Goal: Task Accomplishment & Management: Use online tool/utility

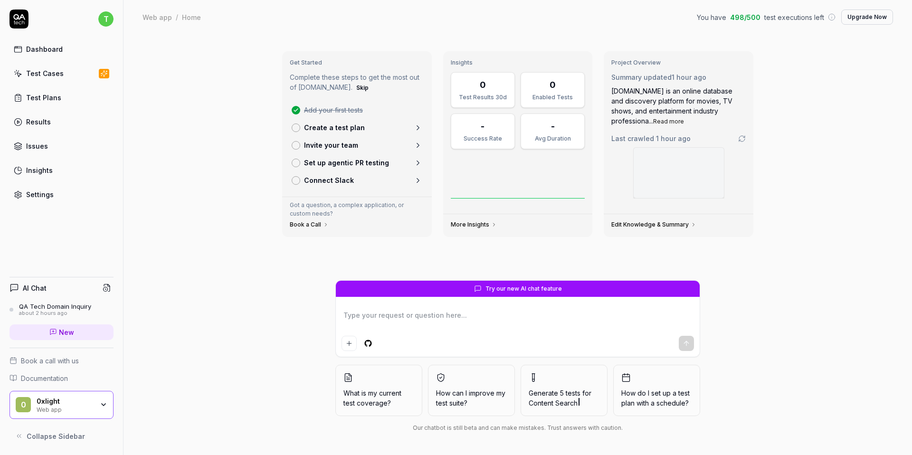
click at [56, 199] on link "Settings" at bounding box center [61, 194] width 104 height 19
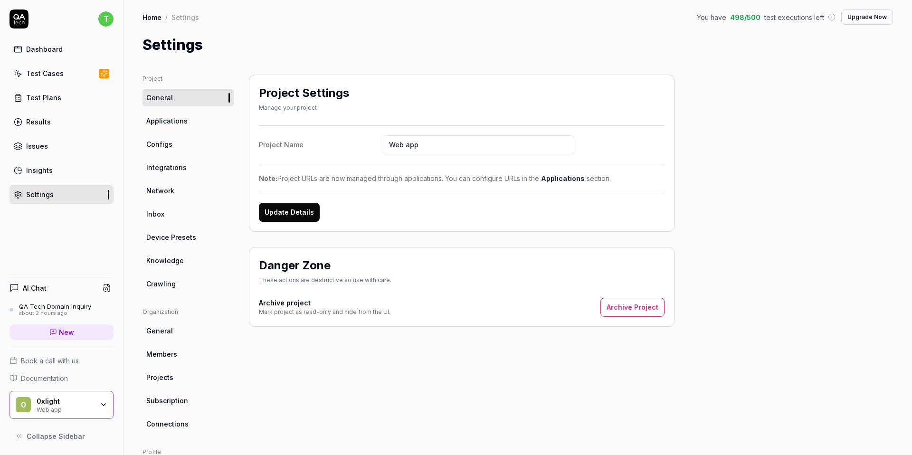
click at [88, 49] on link "Dashboard" at bounding box center [61, 49] width 104 height 19
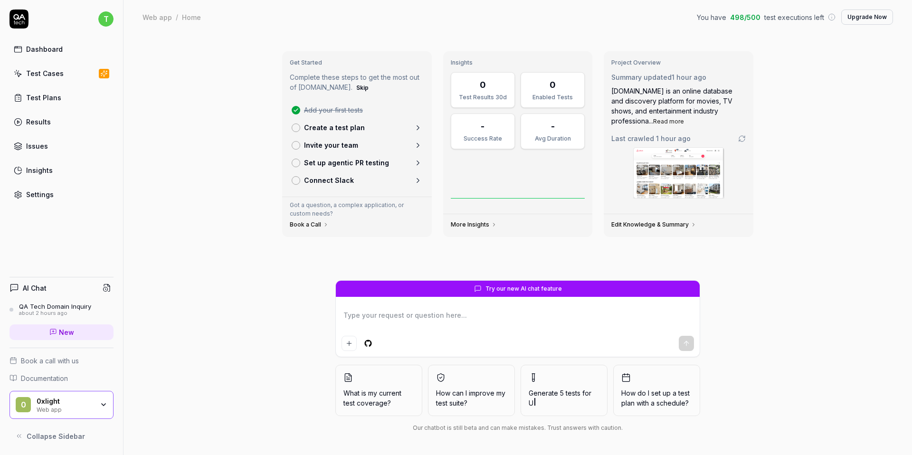
click at [74, 76] on link "Test Cases" at bounding box center [61, 73] width 104 height 19
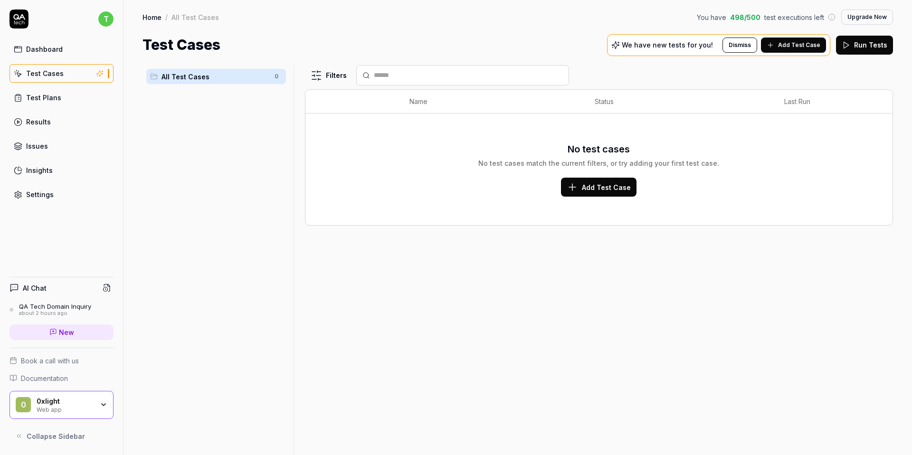
click at [69, 93] on link "Test Plans" at bounding box center [61, 97] width 104 height 19
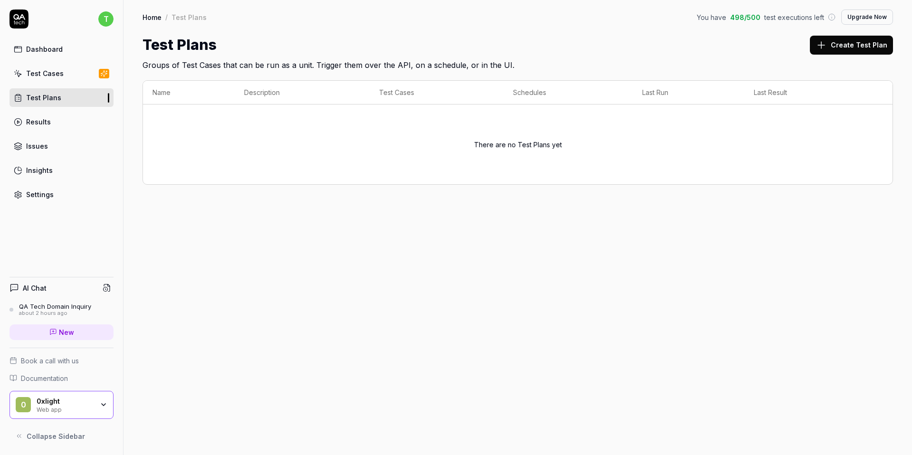
click at [67, 69] on link "Test Cases" at bounding box center [61, 73] width 104 height 19
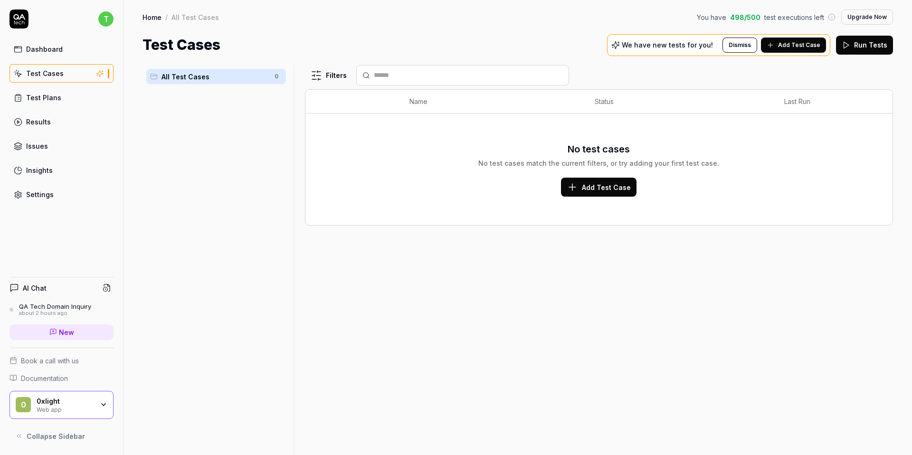
click at [65, 77] on link "Test Cases" at bounding box center [61, 73] width 104 height 19
click at [71, 52] on link "Dashboard" at bounding box center [61, 49] width 104 height 19
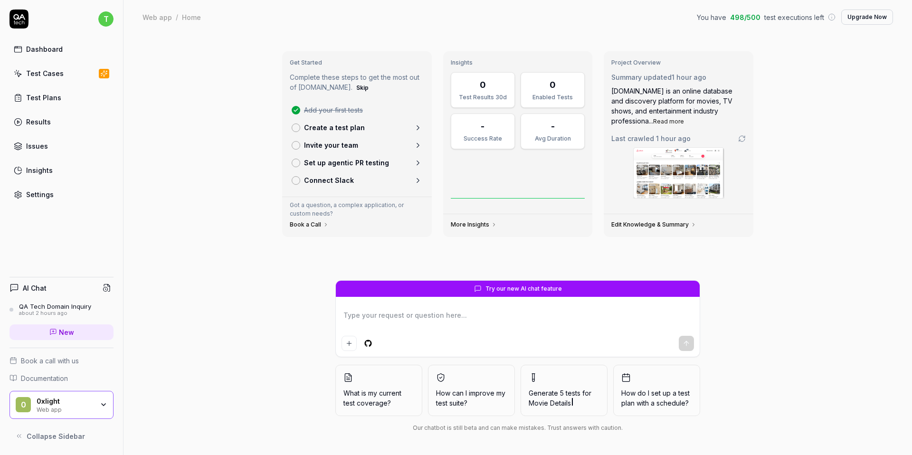
click at [76, 125] on link "Results" at bounding box center [61, 122] width 104 height 19
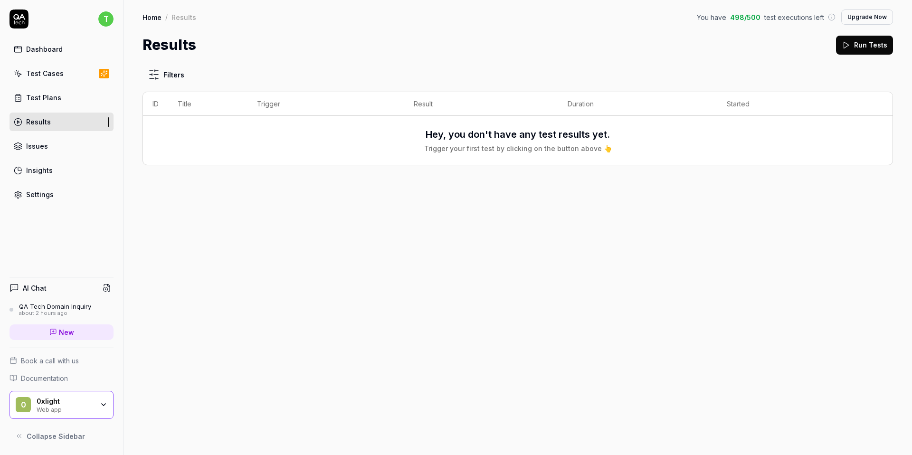
click at [60, 65] on link "Test Cases" at bounding box center [61, 73] width 104 height 19
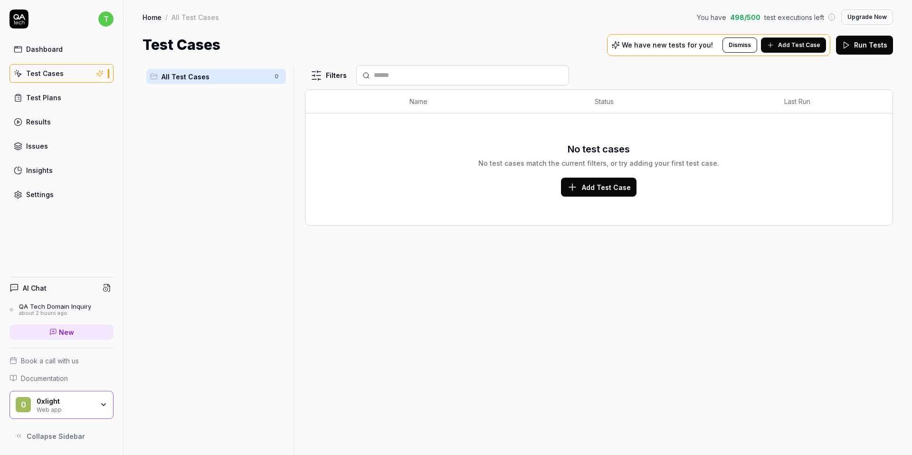
click at [583, 187] on span "Add Test Case" at bounding box center [606, 187] width 49 height 10
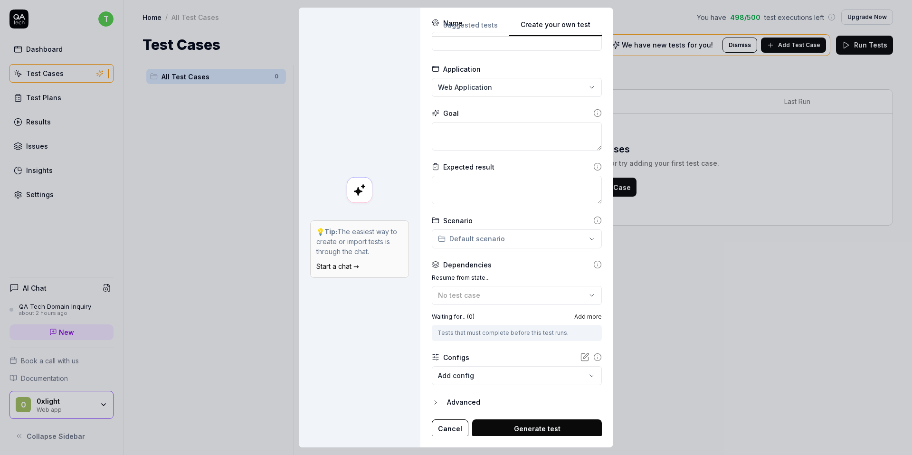
scroll to position [32, 0]
click at [454, 395] on div "Advanced" at bounding box center [524, 400] width 155 height 11
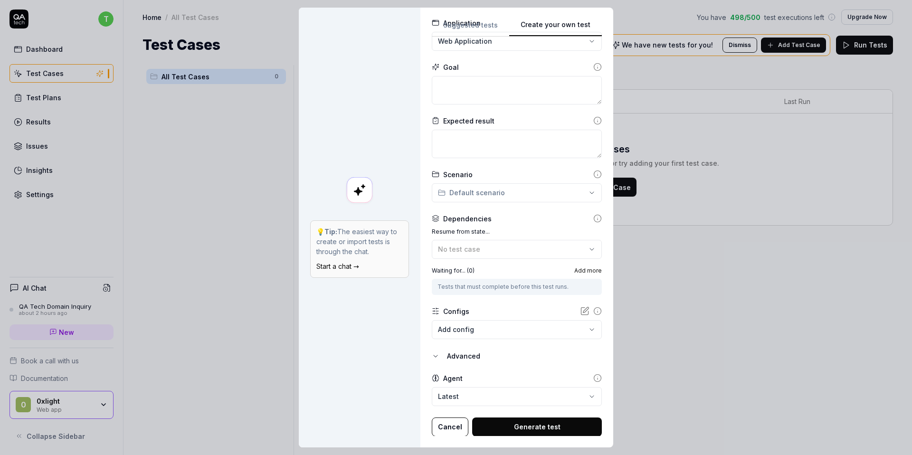
scroll to position [75, 0]
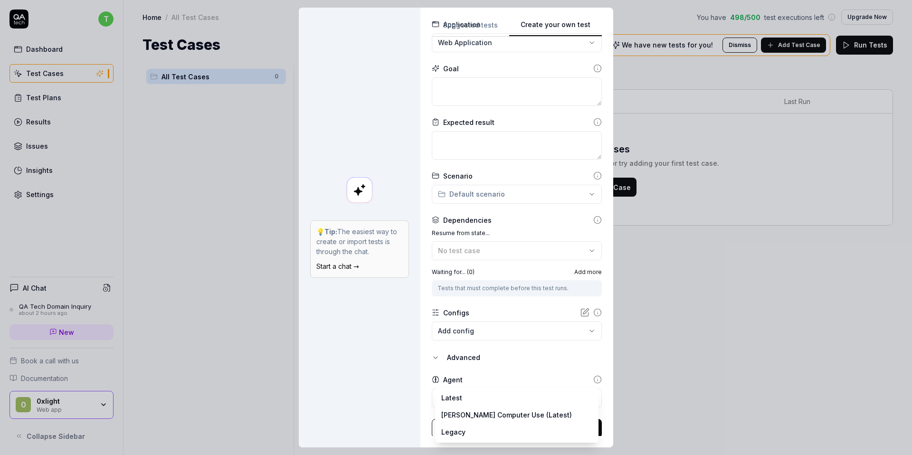
click at [456, 403] on body "t Dashboard Test Cases Test Plans Results Issues Insights Settings AI Chat QA T…" at bounding box center [456, 227] width 912 height 455
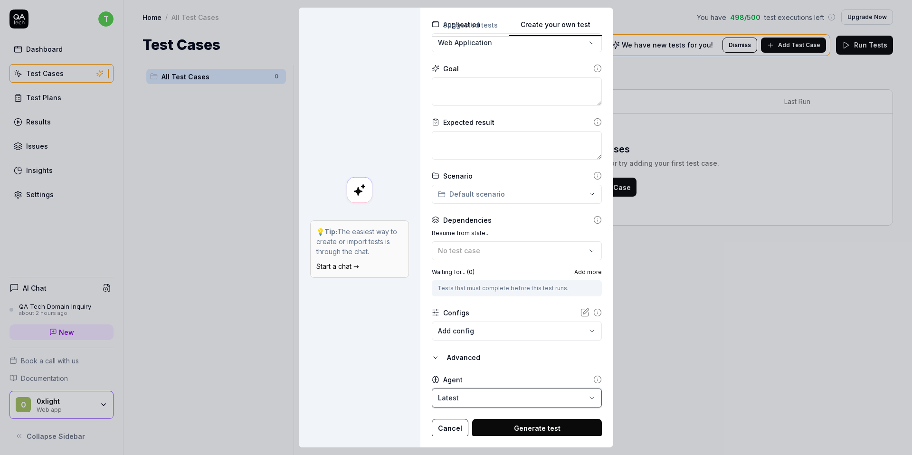
click at [489, 376] on div "**********" at bounding box center [456, 227] width 912 height 455
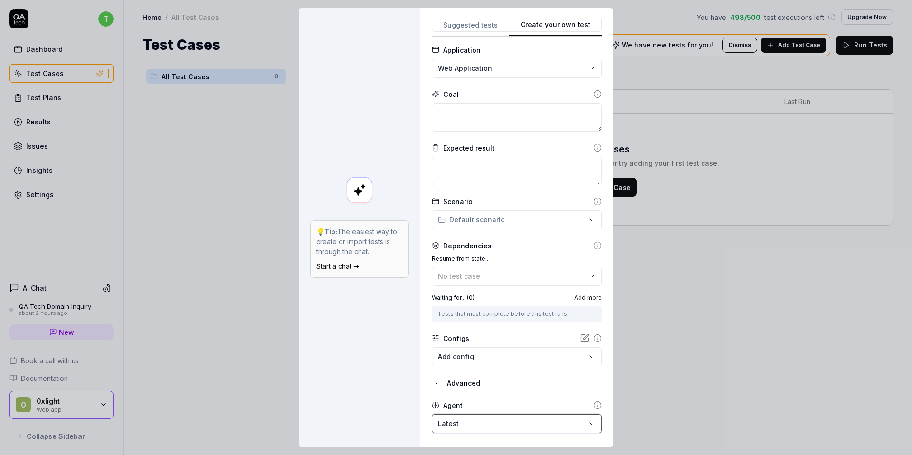
scroll to position [46, 0]
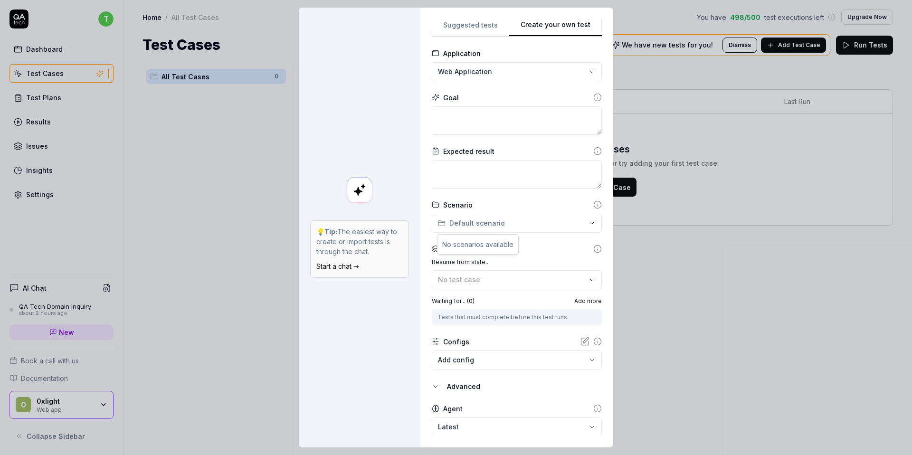
click at [530, 227] on div "**********" at bounding box center [456, 227] width 912 height 455
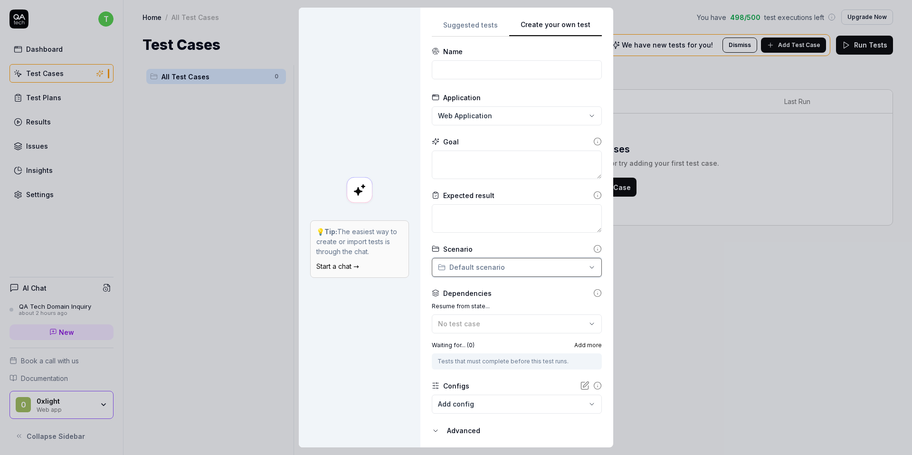
scroll to position [0, 0]
click at [597, 144] on icon at bounding box center [597, 143] width 0 height 1
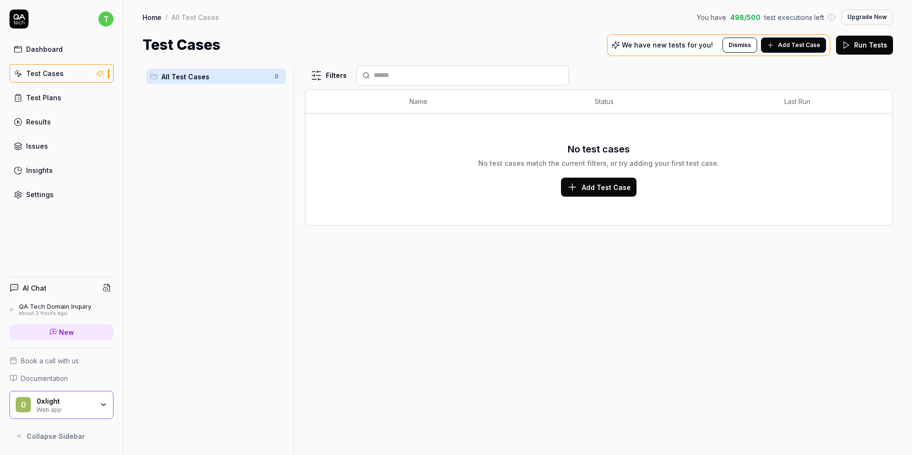
click at [68, 54] on link "Dashboard" at bounding box center [61, 49] width 104 height 19
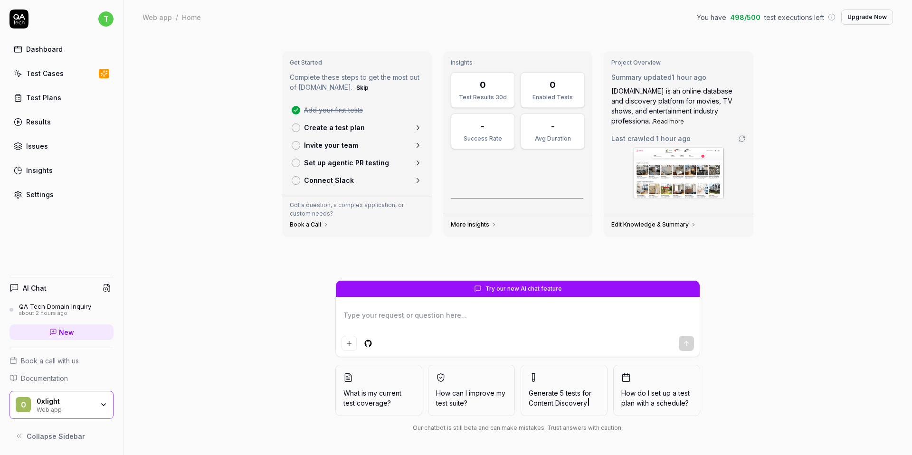
click at [440, 317] on textarea at bounding box center [517, 320] width 352 height 24
type textarea "*"
type textarea "g"
type textarea "*"
type textarea "ge"
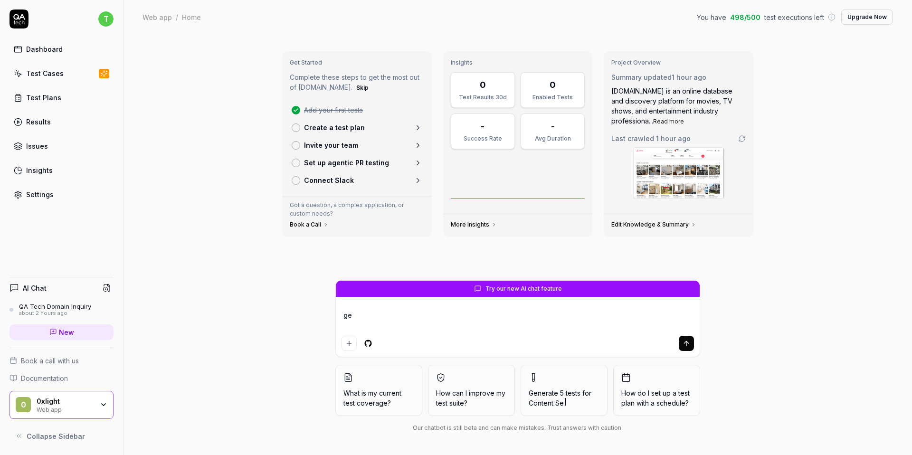
type textarea "*"
type textarea "gen"
type textarea "*"
type textarea "gene"
type textarea "*"
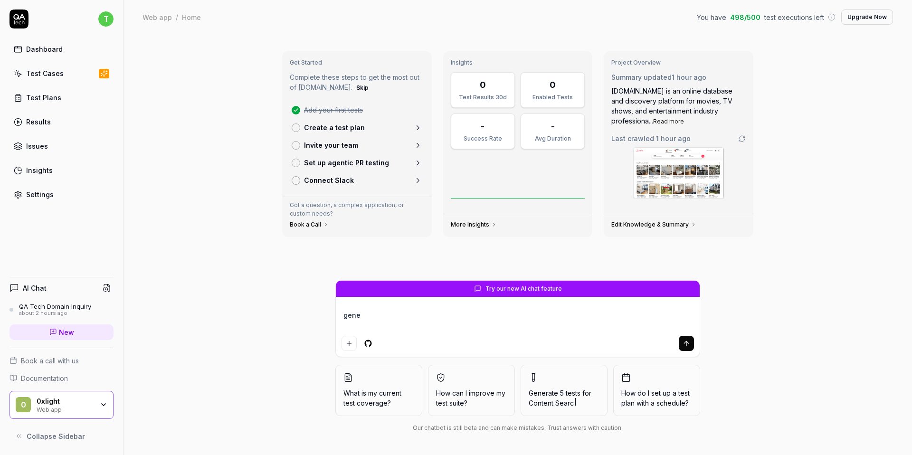
type textarea "gener"
type textarea "*"
type textarea "generat"
type textarea "*"
type textarea "generate"
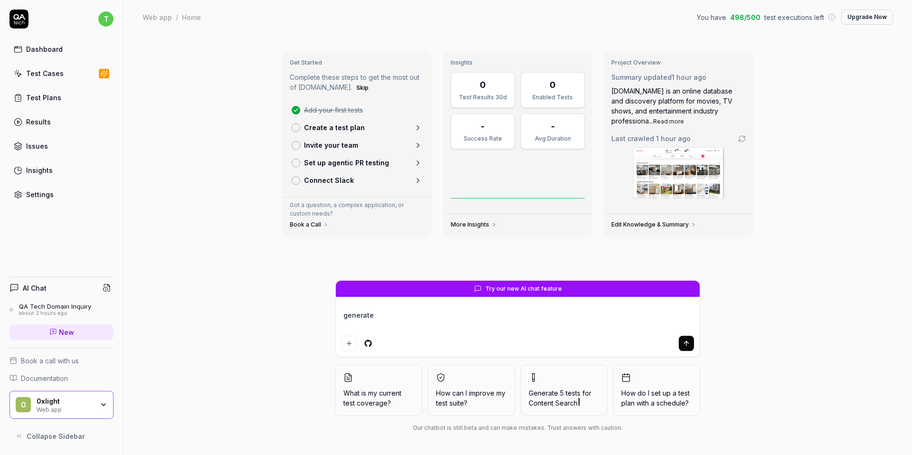
type textarea "*"
type textarea "generate"
type textarea "*"
type textarea "generate n"
type textarea "*"
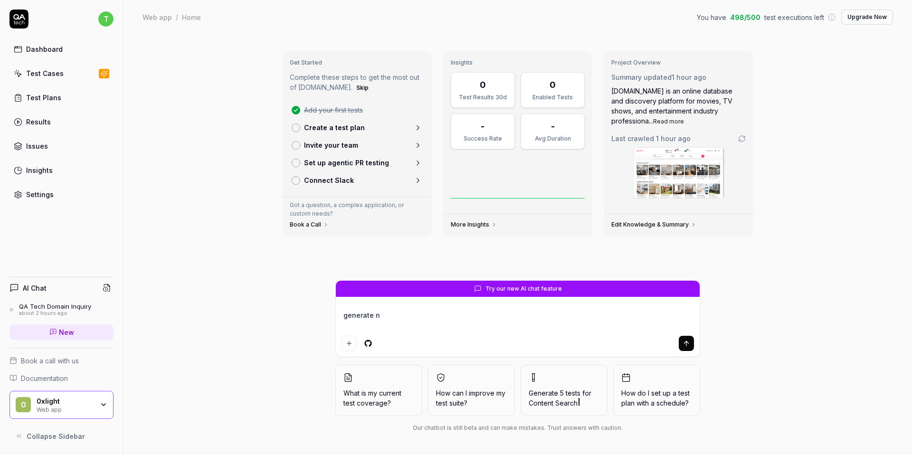
type textarea "generate ne"
type textarea "*"
type textarea "generate new"
type textarea "*"
type textarea "generate new"
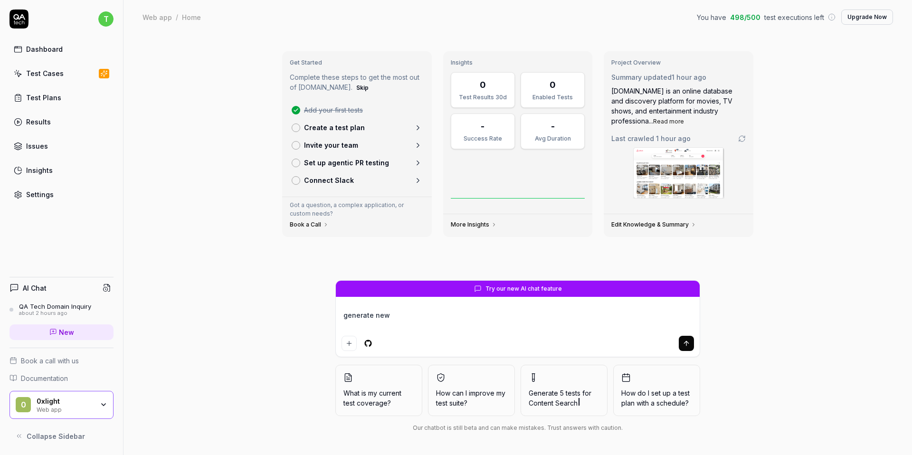
type textarea "*"
type textarea "generate new t"
type textarea "*"
type textarea "generate new te"
type textarea "*"
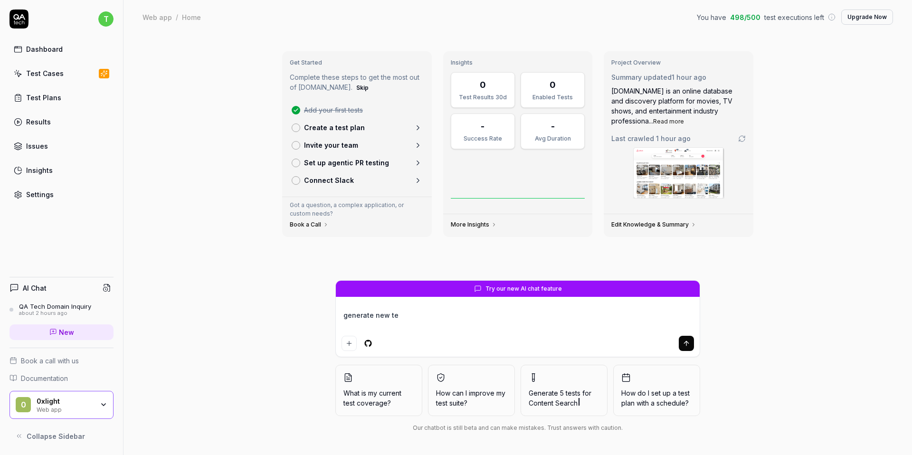
type textarea "generate new tes"
type textarea "*"
type textarea "generate new test"
type textarea "*"
type textarea "generate new test"
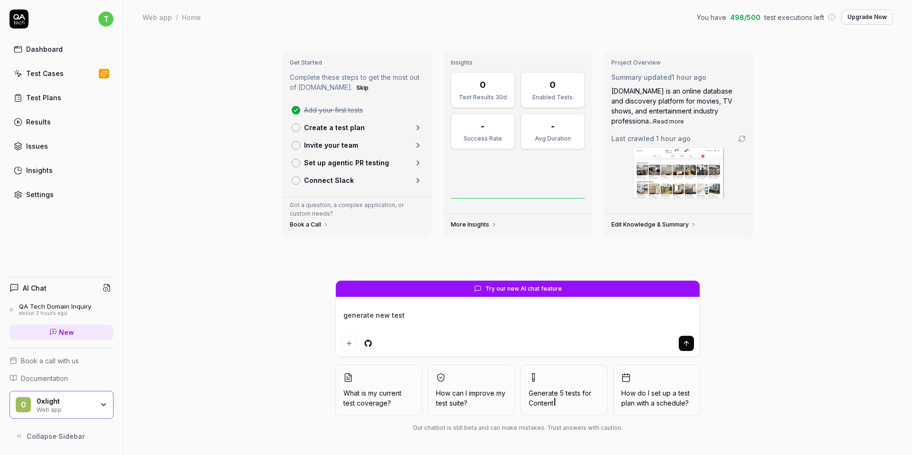
type textarea "*"
type textarea "generate new test m"
type textarea "*"
type textarea "generate new test mo"
type textarea "*"
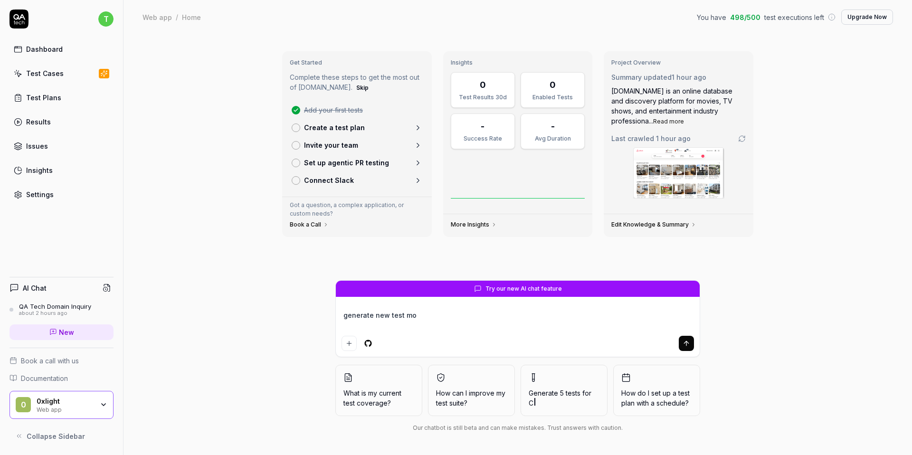
type textarea "generate new test mor"
type textarea "*"
type textarea "generate new test more"
type textarea "*"
type textarea "generate new test more"
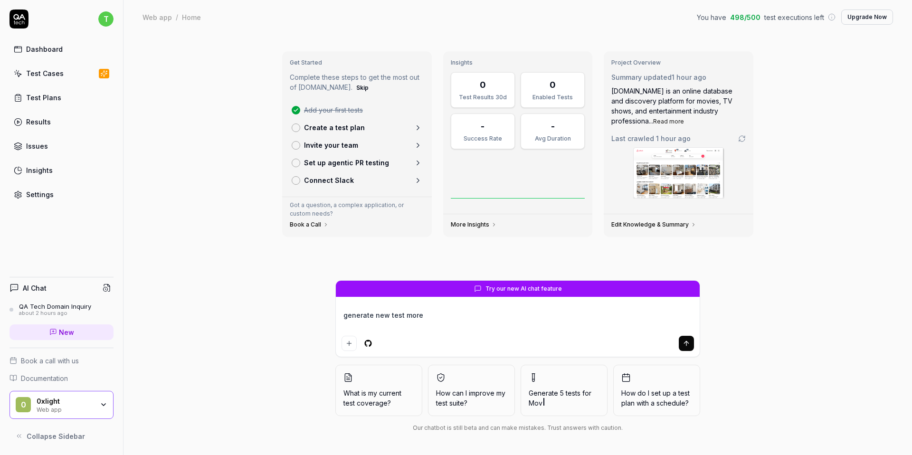
type textarea "*"
type textarea "generate new test more m"
type textarea "*"
type textarea "generate new test more me"
type textarea "*"
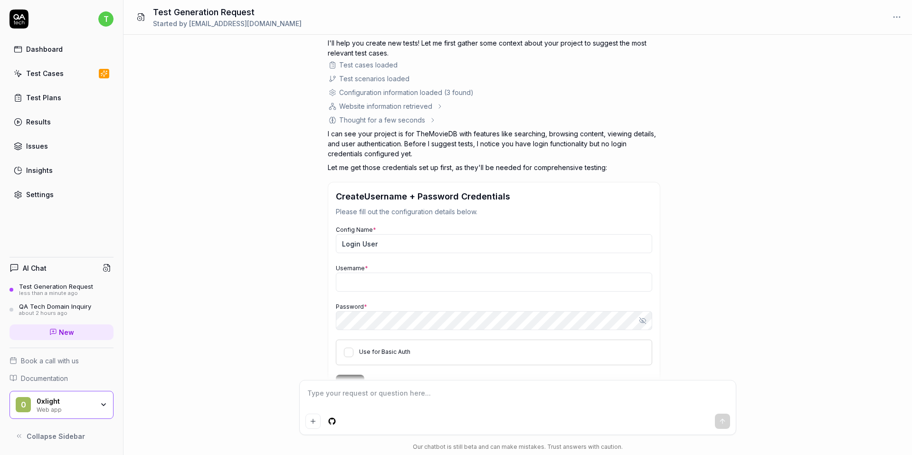
scroll to position [43, 0]
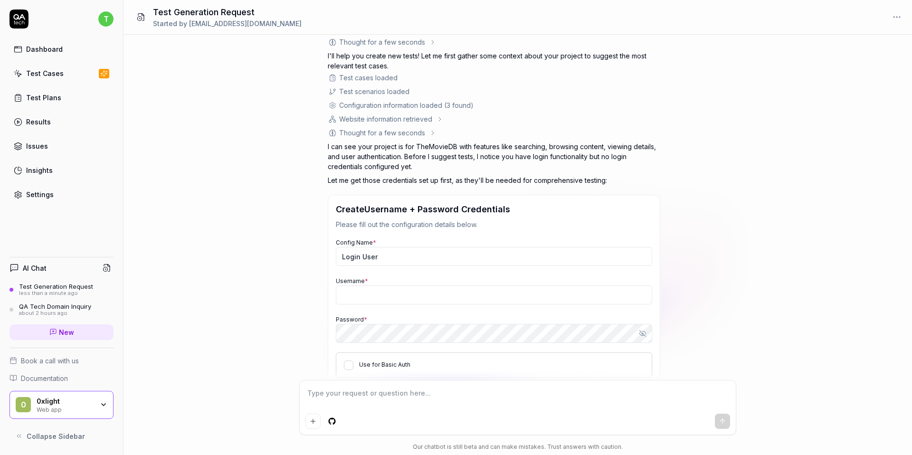
click at [421, 118] on div "Website information retrieved" at bounding box center [385, 119] width 93 height 10
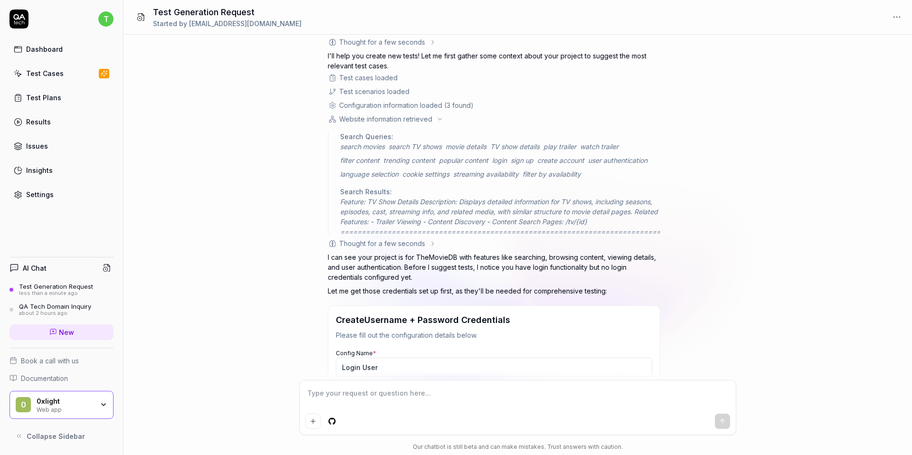
click at [395, 243] on div "Thought for a few seconds" at bounding box center [382, 243] width 86 height 10
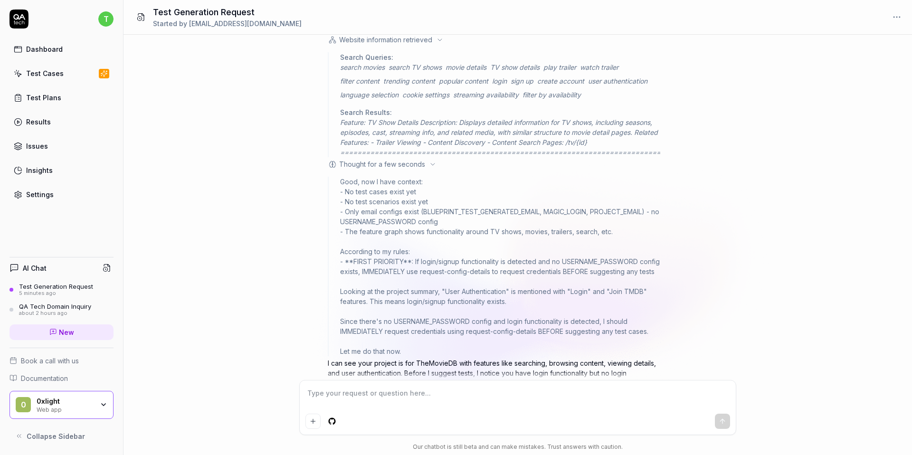
scroll to position [59, 0]
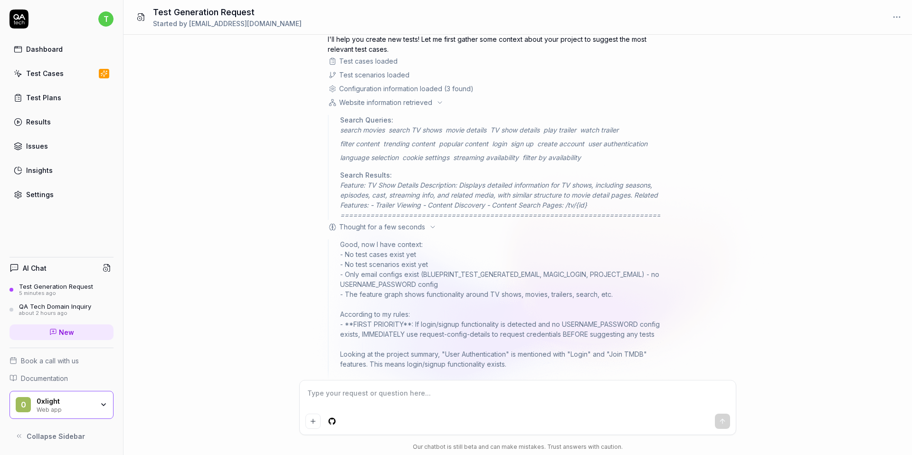
click at [441, 103] on icon at bounding box center [440, 103] width 4 height 2
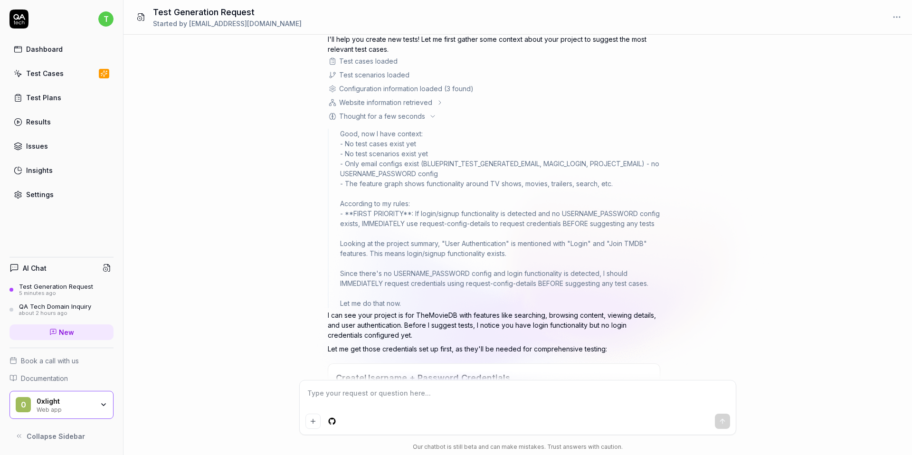
click at [435, 116] on icon at bounding box center [433, 117] width 8 height 8
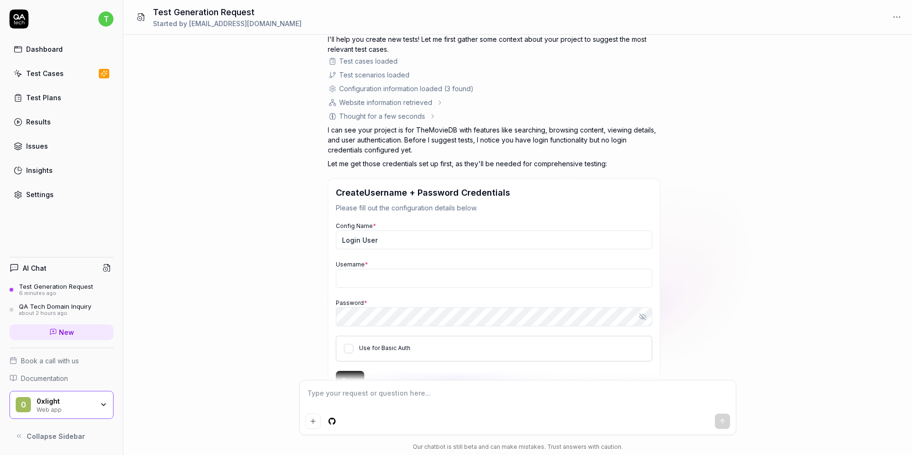
click at [36, 194] on div "Settings" at bounding box center [40, 194] width 28 height 10
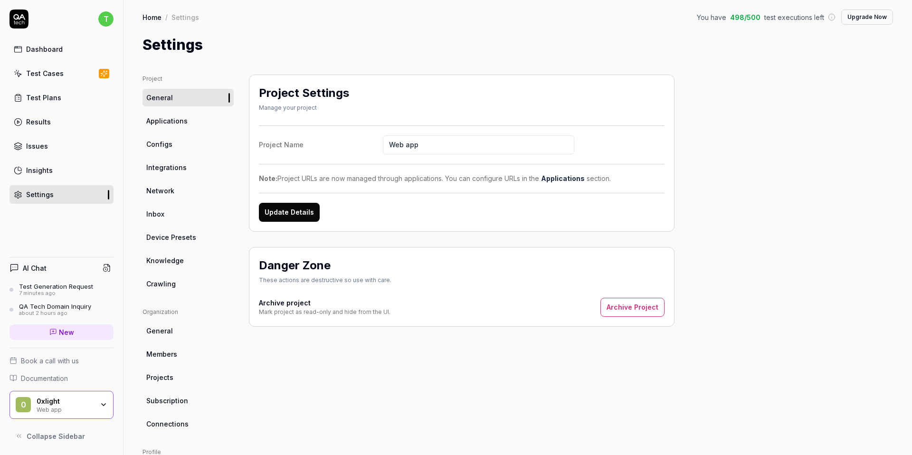
click at [175, 253] on link "Knowledge" at bounding box center [187, 261] width 91 height 18
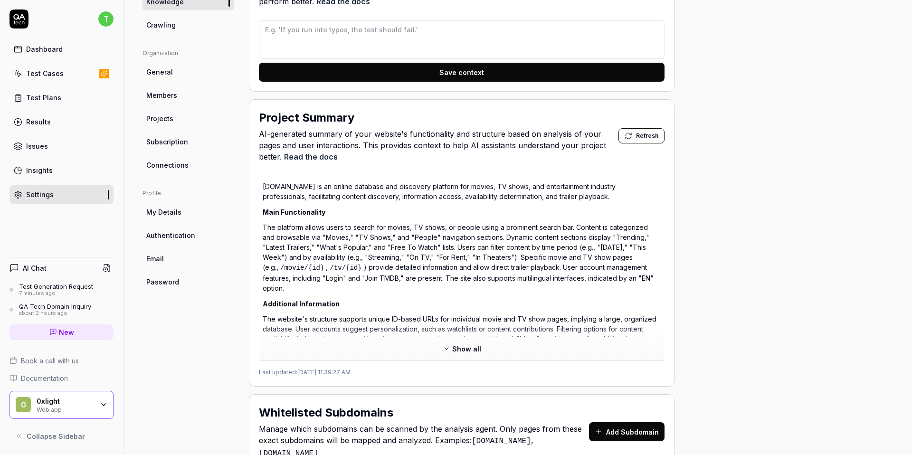
scroll to position [345, 0]
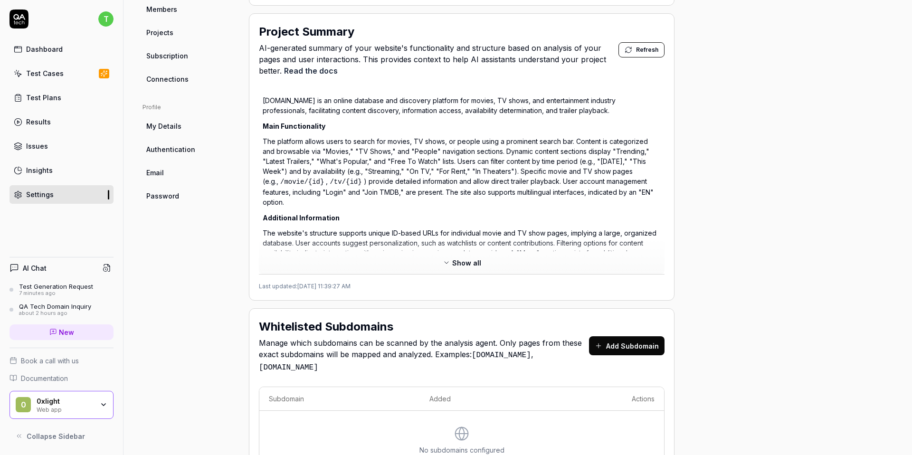
click at [58, 282] on div "Test Generation Request" at bounding box center [56, 286] width 74 height 8
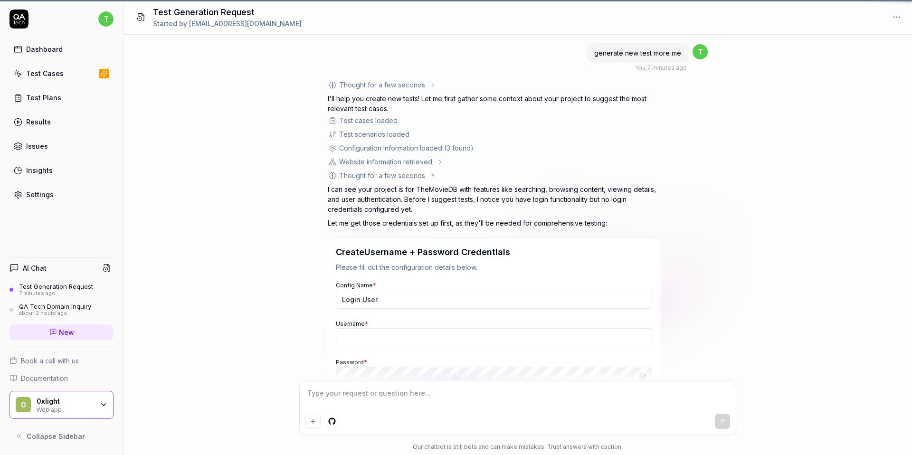
scroll to position [100, 0]
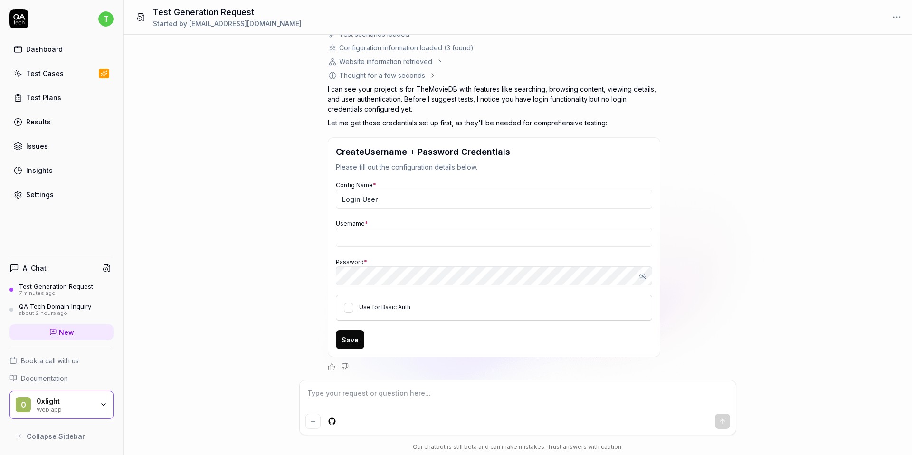
click at [335, 403] on textarea at bounding box center [517, 398] width 424 height 24
click at [336, 420] on html "t Dashboard Test Cases Test Plans Results Issues Insights Settings AI Chat Test…" at bounding box center [456, 227] width 912 height 455
click at [352, 398] on link "Manage connections" at bounding box center [380, 401] width 71 height 10
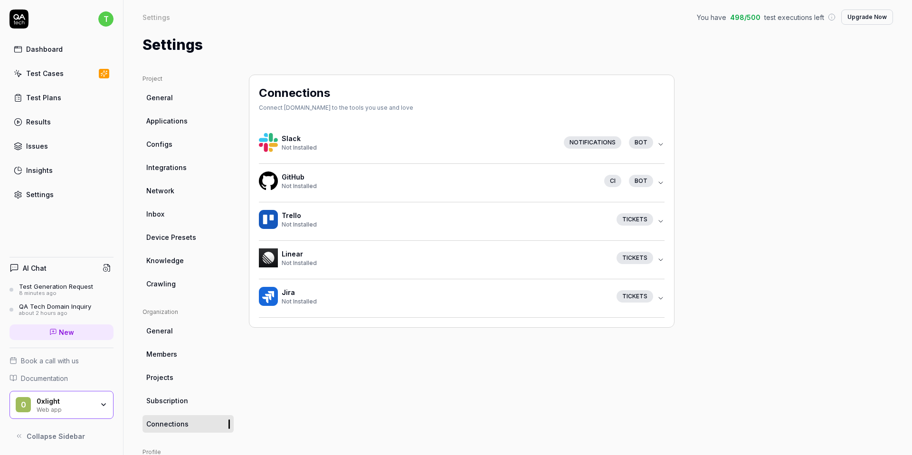
click at [503, 192] on div "GitHub Not Installed CI bot" at bounding box center [458, 182] width 398 height 23
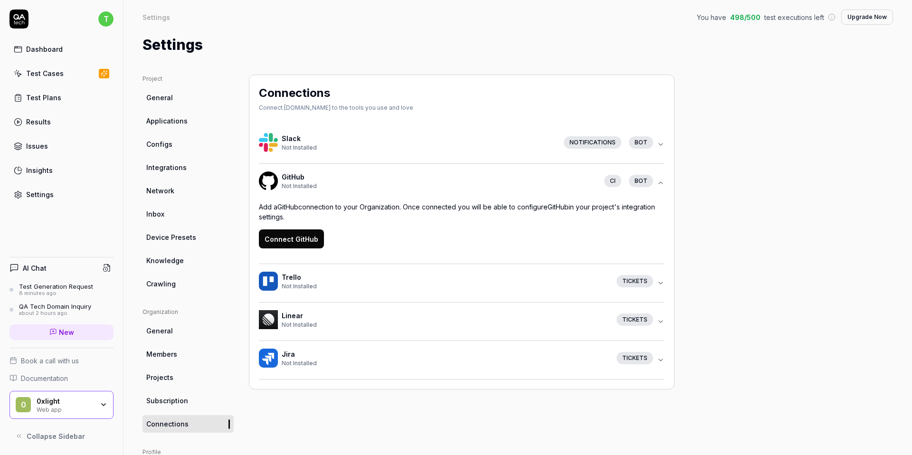
click at [295, 240] on button "Connect GitHub" at bounding box center [291, 238] width 65 height 19
click at [80, 53] on link "Dashboard" at bounding box center [61, 49] width 104 height 19
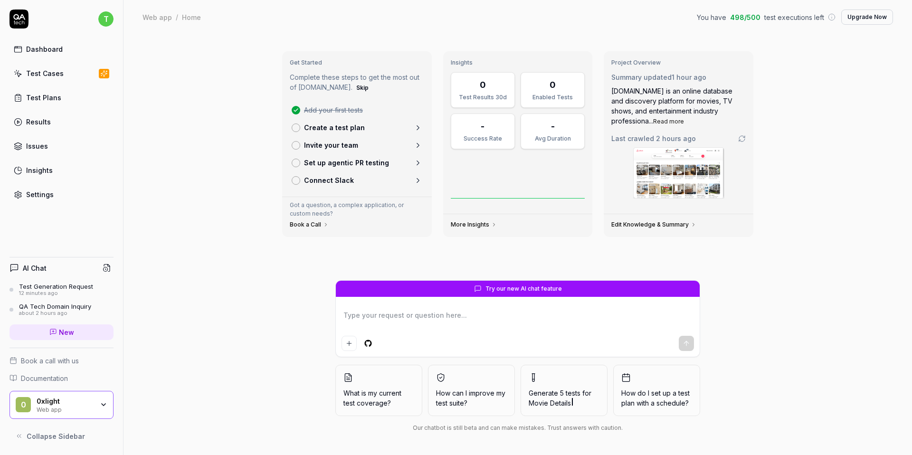
click at [89, 77] on link "Test Cases" at bounding box center [61, 73] width 104 height 19
type textarea "*"
click at [89, 77] on link "Test Cases" at bounding box center [61, 73] width 104 height 19
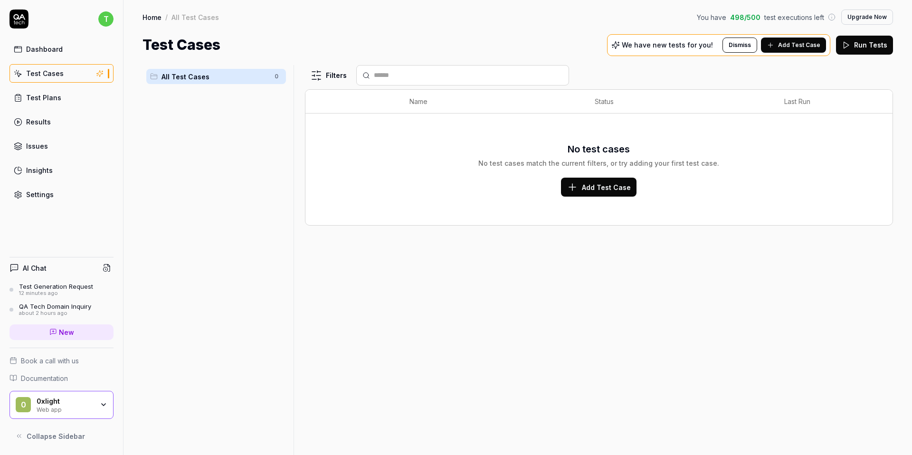
click at [586, 182] on span "Add Test Case" at bounding box center [606, 187] width 49 height 10
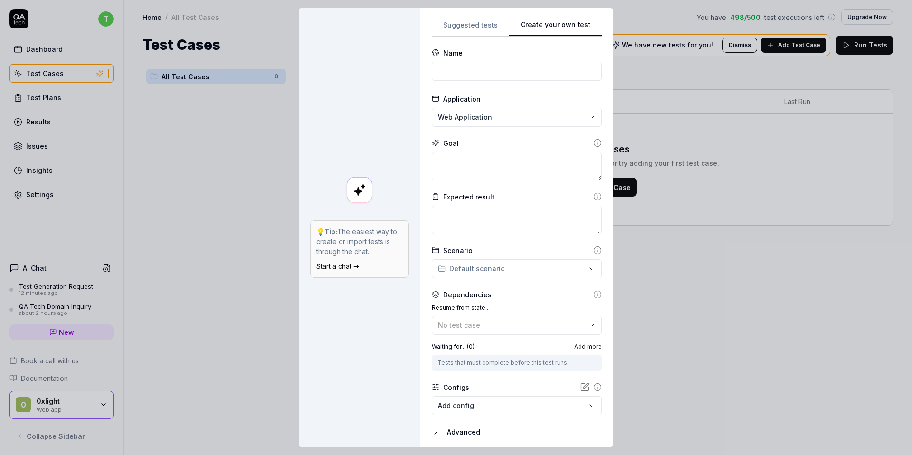
click at [574, 347] on span "Add more" at bounding box center [588, 346] width 28 height 9
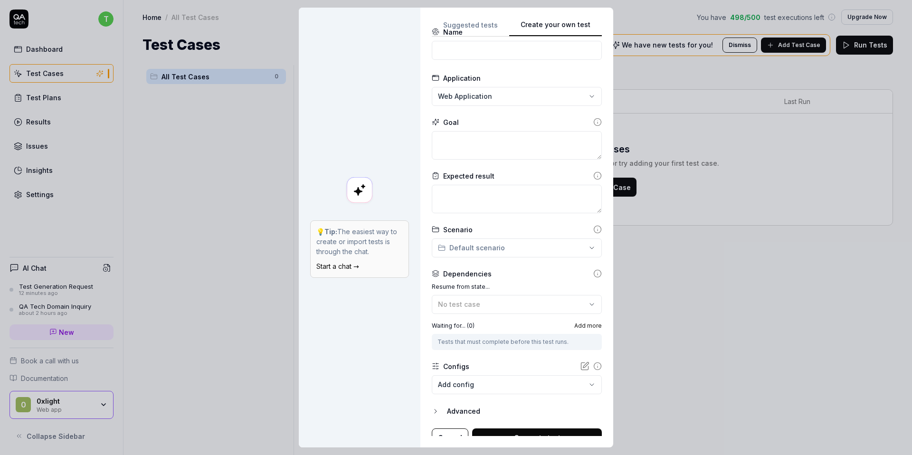
scroll to position [23, 0]
click at [527, 374] on body "t Dashboard Test Cases Test Plans Results Issues Insights Settings AI Chat Test…" at bounding box center [456, 227] width 912 height 455
click at [396, 316] on div "**********" at bounding box center [456, 227] width 912 height 455
click at [445, 434] on button "Cancel" at bounding box center [450, 435] width 37 height 19
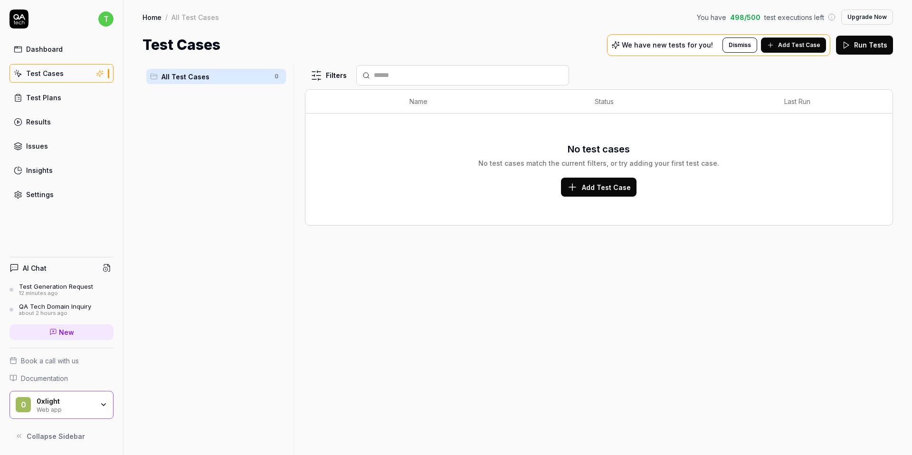
click at [467, 387] on div "Filters Name Status Last Run No test cases No test cases match the current filt…" at bounding box center [599, 260] width 588 height 390
click at [86, 171] on link "Insights" at bounding box center [61, 170] width 104 height 19
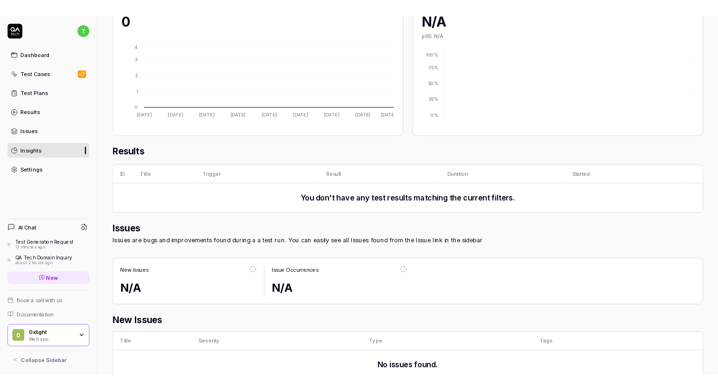
scroll to position [195, 0]
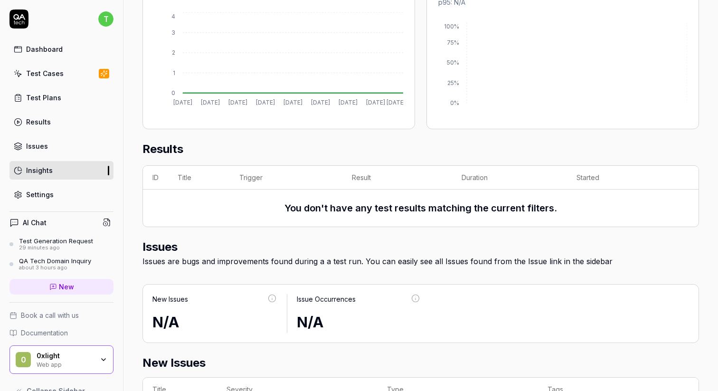
click at [75, 149] on link "Issues" at bounding box center [61, 146] width 104 height 19
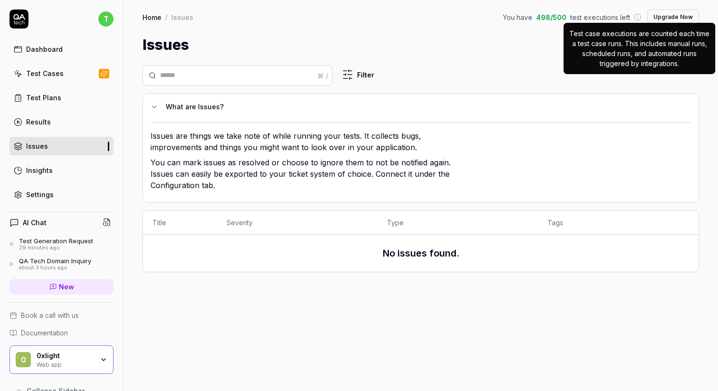
click at [639, 19] on icon at bounding box center [638, 17] width 8 height 8
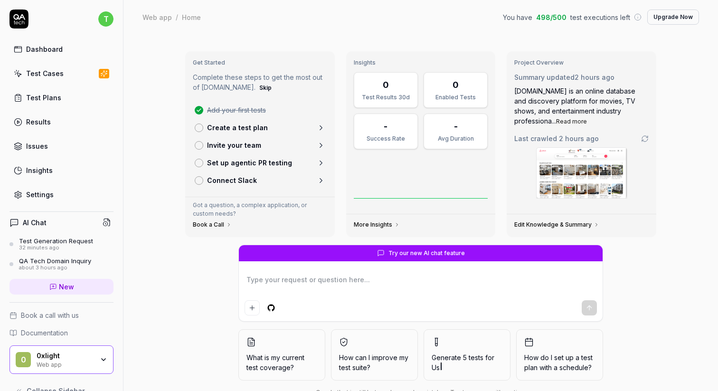
type textarea "*"
